Goal: Use online tool/utility: Utilize a website feature to perform a specific function

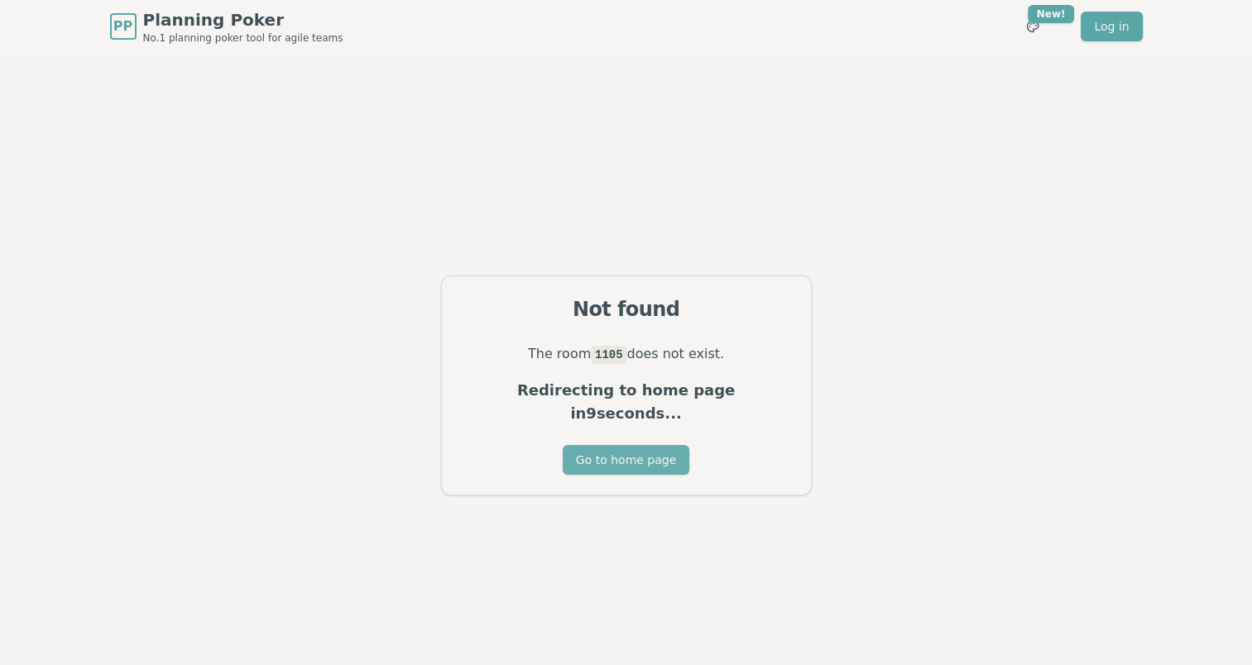
click at [632, 445] on button "Go to home page" at bounding box center [626, 460] width 127 height 30
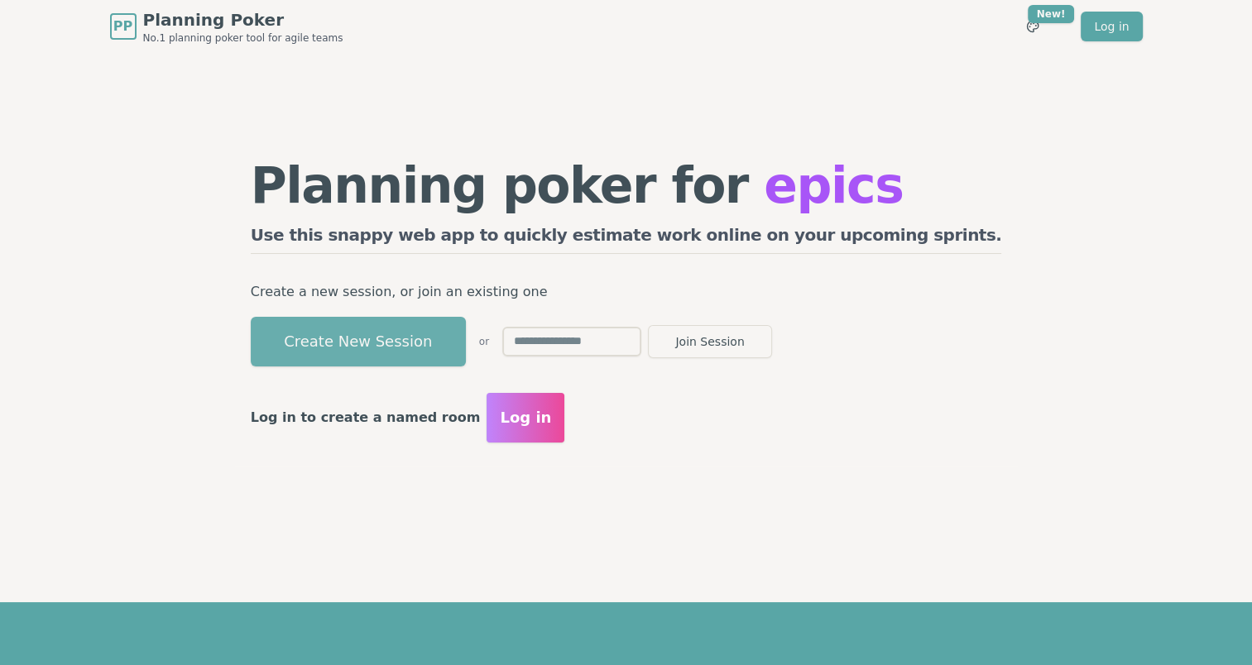
click at [466, 338] on button "Create New Session" at bounding box center [358, 342] width 215 height 50
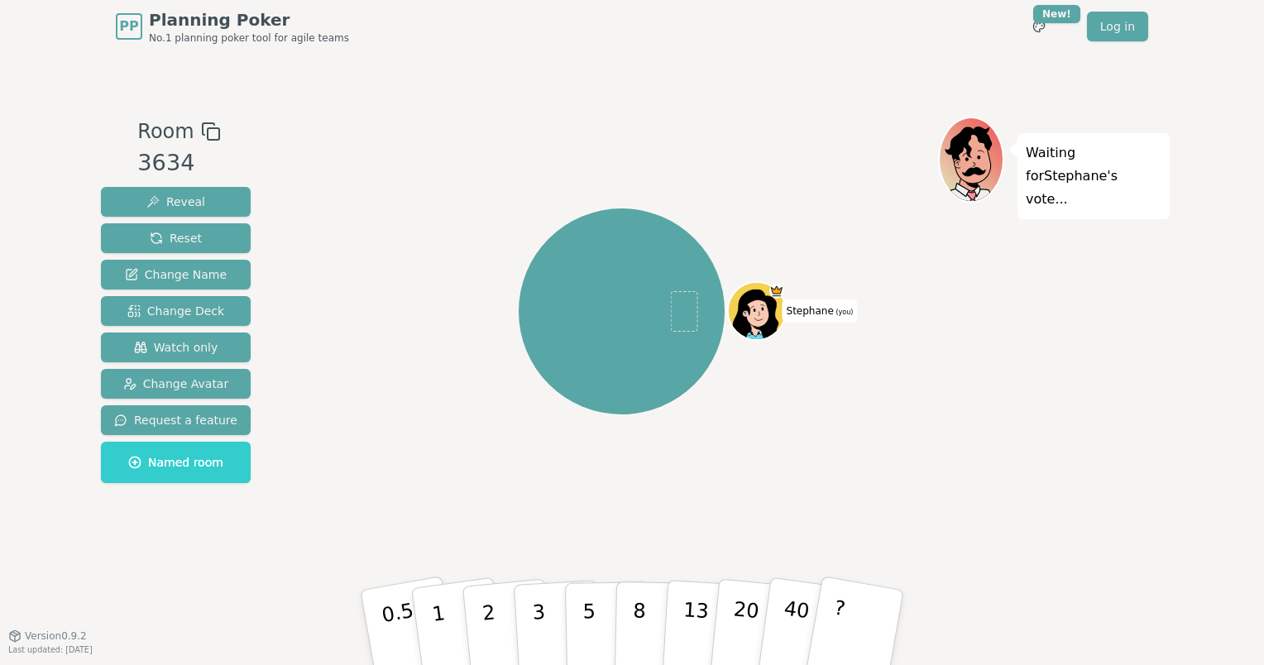
click at [205, 130] on icon at bounding box center [211, 132] width 20 height 20
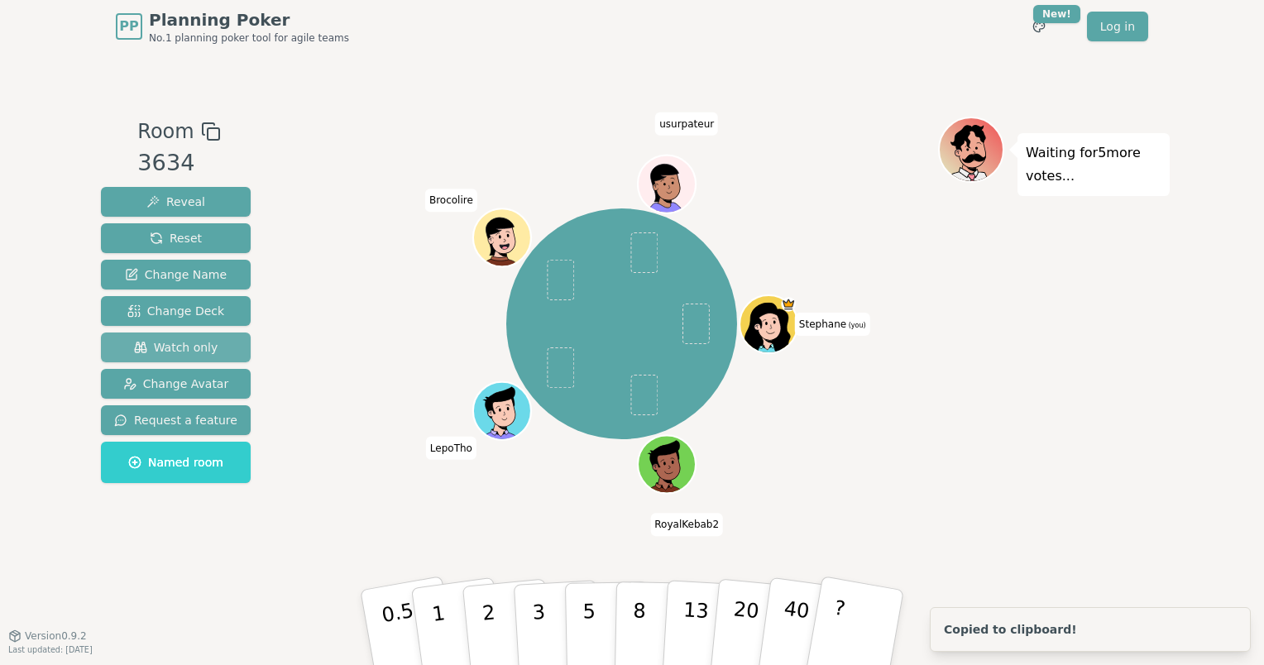
click at [194, 346] on span "Watch only" at bounding box center [176, 347] width 84 height 17
